Goal: Use online tool/utility: Utilize a website feature to perform a specific function

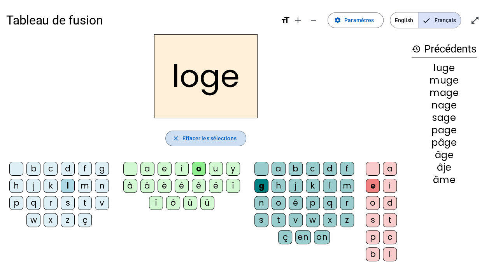
click at [201, 136] on span "Effacer les sélections" at bounding box center [209, 138] width 54 height 9
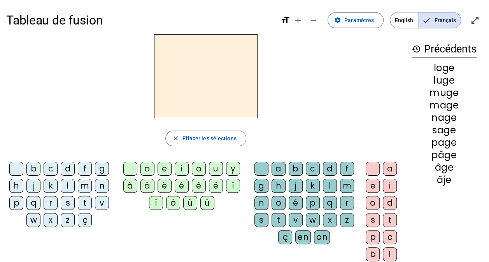
click at [85, 168] on div "f" at bounding box center [85, 169] width 14 height 14
click at [345, 202] on div "r" at bounding box center [347, 203] width 14 height 14
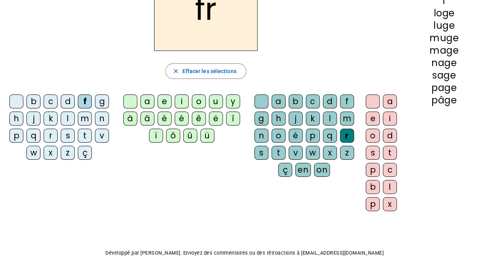
scroll to position [24, 0]
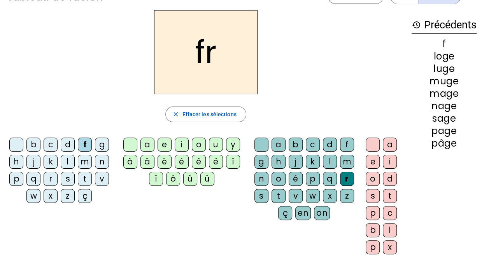
click at [163, 155] on div "è" at bounding box center [164, 162] width 14 height 14
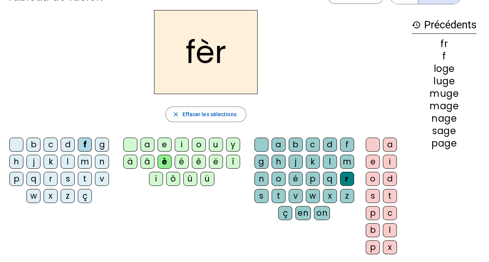
click at [166, 159] on div "è" at bounding box center [164, 162] width 14 height 14
click at [217, 116] on span "Effacer les sélections" at bounding box center [209, 114] width 54 height 9
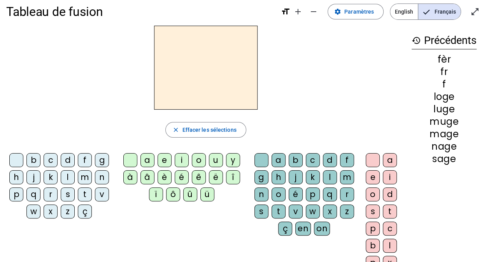
scroll to position [0, 0]
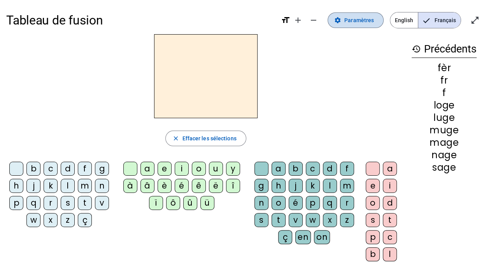
click at [360, 23] on span "Paramètres" at bounding box center [359, 20] width 30 height 9
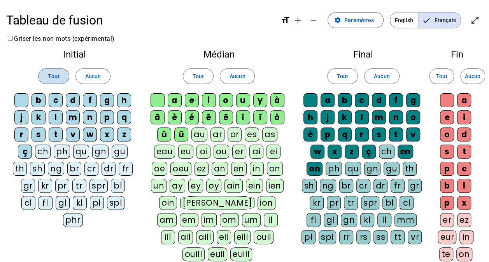
click at [59, 79] on span "Tout" at bounding box center [53, 76] width 11 height 9
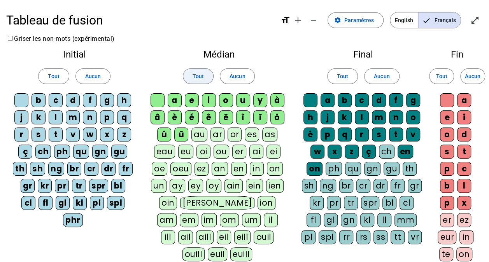
click at [191, 75] on span at bounding box center [198, 76] width 30 height 19
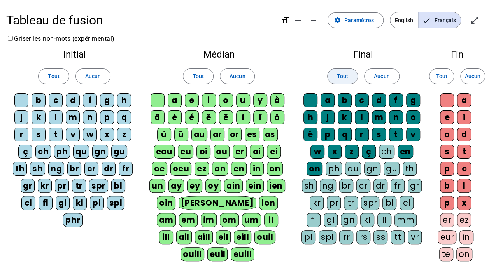
click at [333, 78] on span at bounding box center [342, 76] width 30 height 19
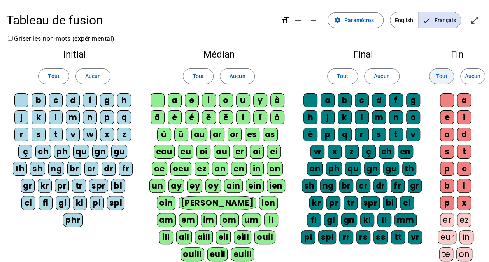
click at [446, 77] on span "Tout" at bounding box center [440, 76] width 11 height 9
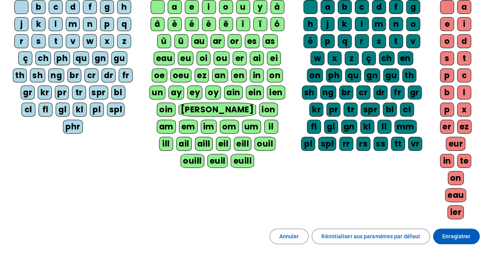
scroll to position [136, 0]
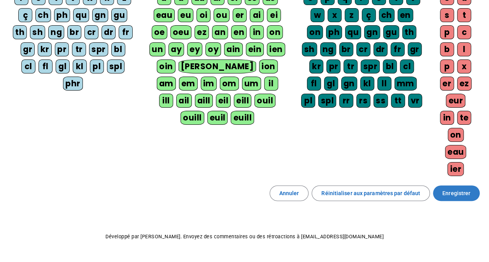
click at [462, 189] on span "Enregistrer" at bounding box center [456, 193] width 28 height 9
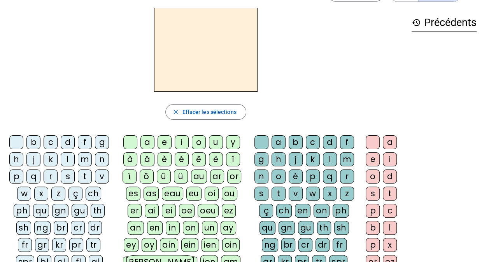
scroll to position [39, 0]
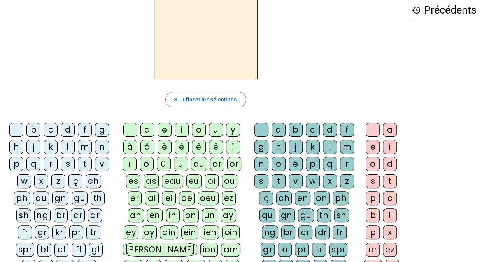
click at [28, 229] on div "fr" at bounding box center [25, 232] width 14 height 14
click at [164, 146] on div "è" at bounding box center [164, 147] width 14 height 14
click at [346, 162] on div "r" at bounding box center [347, 164] width 14 height 14
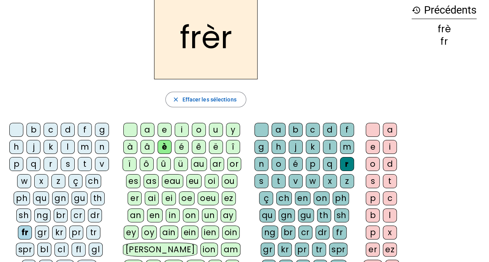
click at [371, 150] on div "e" at bounding box center [372, 147] width 14 height 14
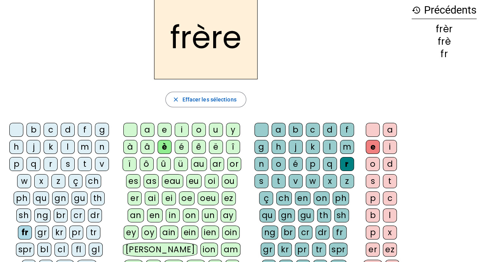
click at [16, 164] on div "p" at bounding box center [16, 164] width 14 height 14
click at [84, 146] on div "m" at bounding box center [85, 147] width 14 height 14
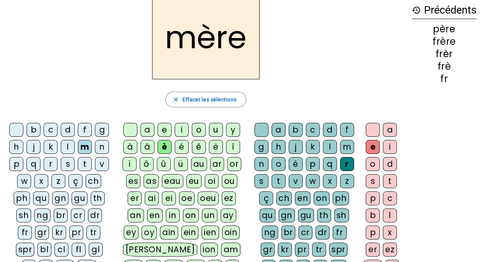
click at [102, 128] on div "g" at bounding box center [102, 130] width 14 height 14
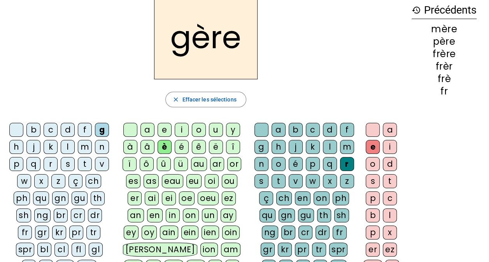
click at [151, 131] on div "a" at bounding box center [147, 130] width 14 height 14
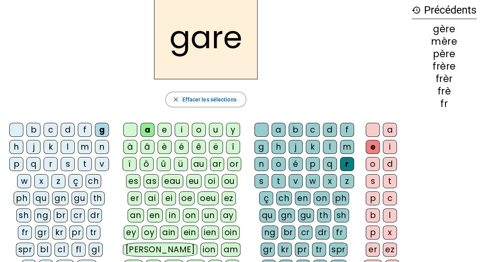
click at [34, 150] on div "j" at bounding box center [33, 147] width 14 height 14
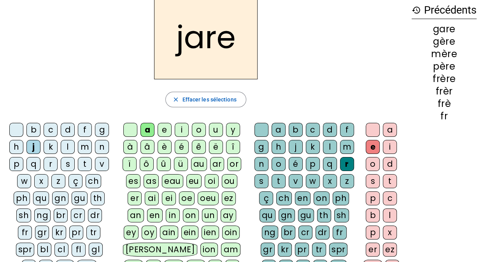
click at [208, 47] on h2 "jare" at bounding box center [205, 37] width 103 height 84
click at [100, 134] on div "g" at bounding box center [102, 130] width 14 height 14
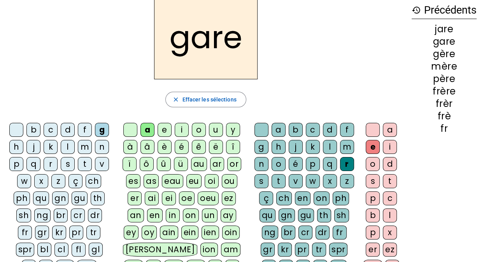
click at [37, 145] on div "j" at bounding box center [33, 147] width 14 height 14
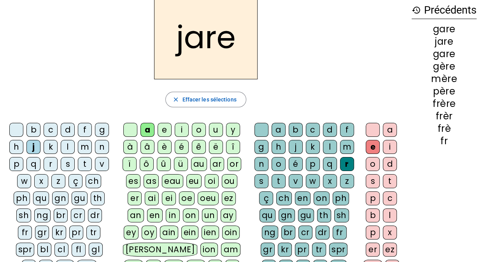
click at [104, 129] on div "g" at bounding box center [102, 130] width 14 height 14
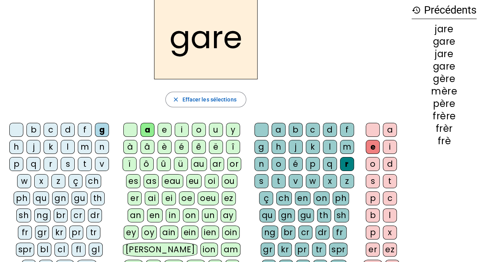
click at [297, 146] on div "j" at bounding box center [295, 147] width 14 height 14
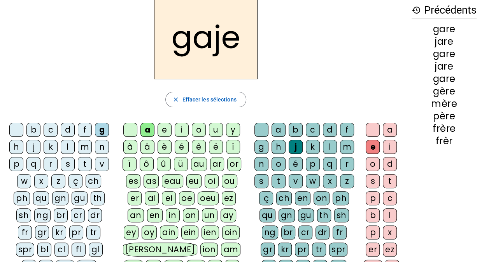
click at [262, 146] on div "g" at bounding box center [261, 147] width 14 height 14
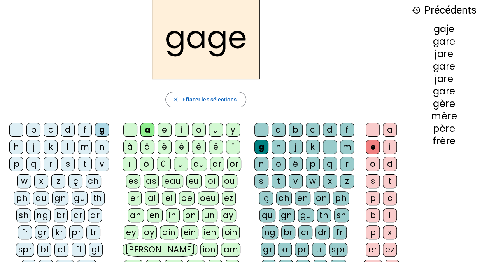
click at [68, 165] on div "s" at bounding box center [68, 164] width 14 height 14
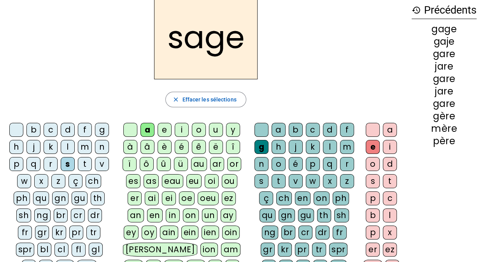
click at [14, 164] on div "p" at bounding box center [16, 164] width 14 height 14
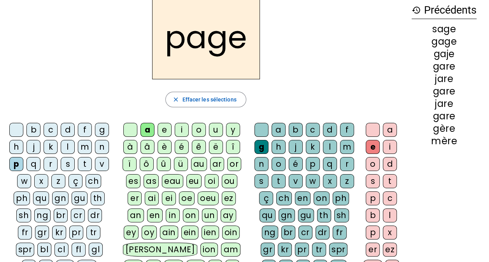
click at [183, 131] on div "i" at bounding box center [182, 130] width 14 height 14
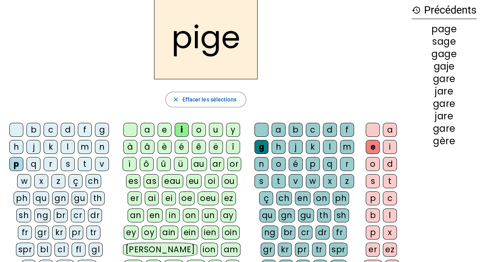
click at [84, 131] on div "f" at bounding box center [85, 130] width 14 height 14
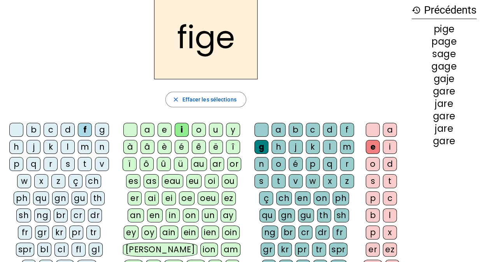
click at [313, 147] on div "k" at bounding box center [313, 147] width 14 height 14
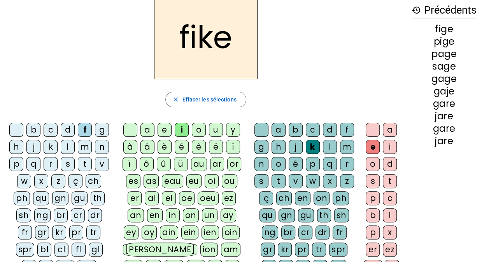
click at [328, 181] on div "x" at bounding box center [330, 181] width 14 height 14
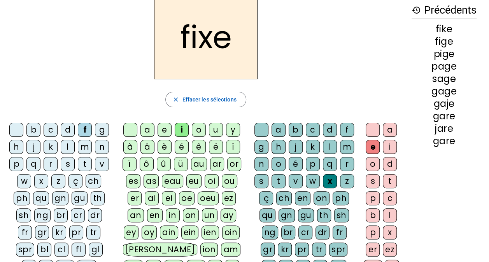
click at [228, 260] on div "ill" at bounding box center [232, 267] width 14 height 14
